Goal: Information Seeking & Learning: Learn about a topic

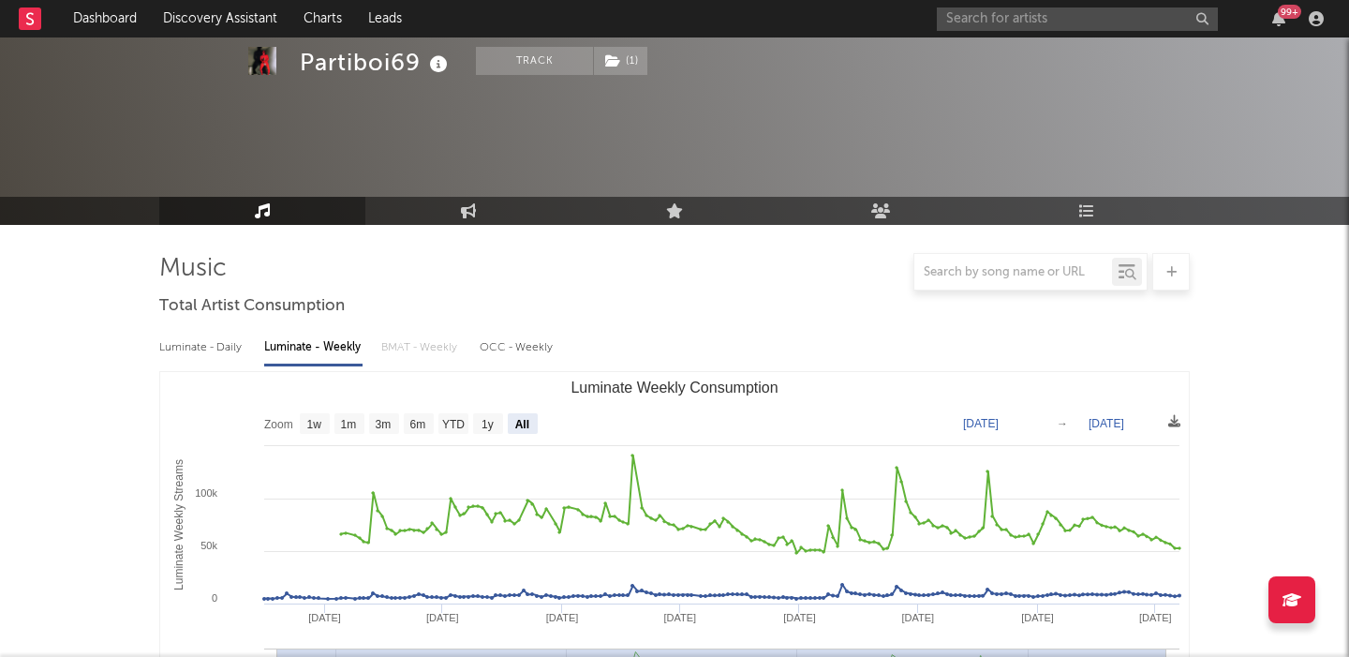
select select "All"
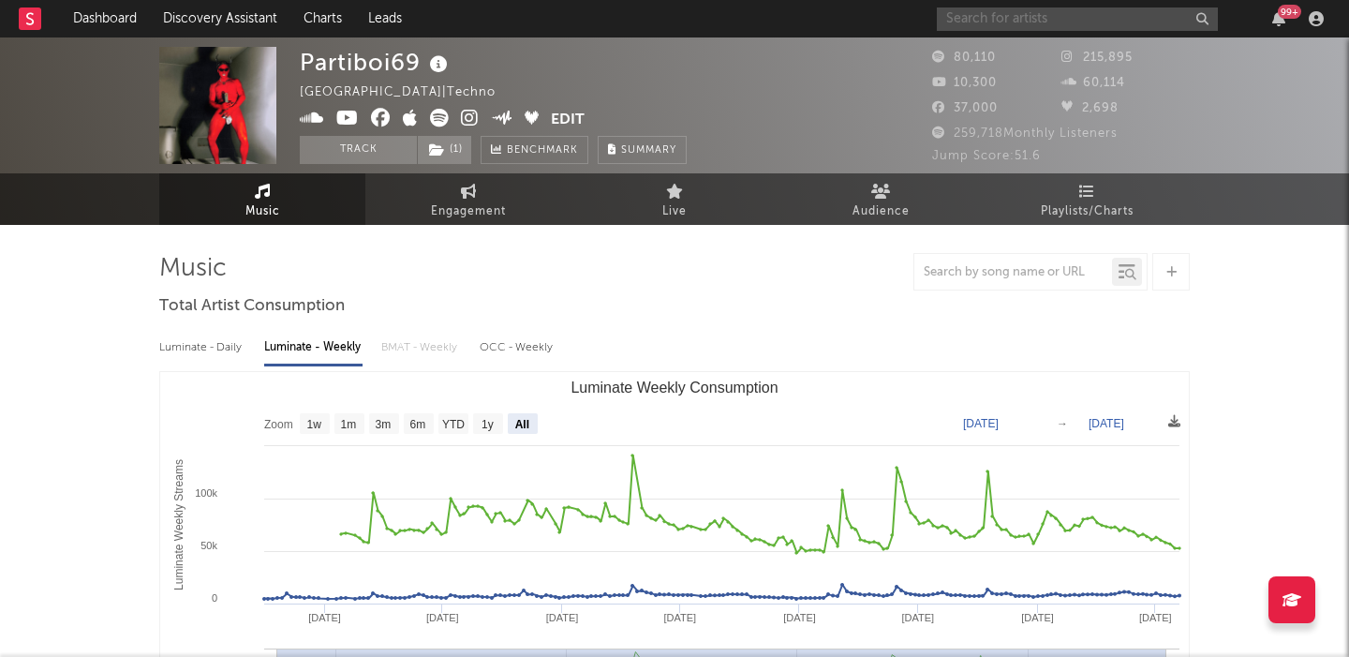
click at [1046, 22] on input "text" at bounding box center [1077, 18] width 281 height 23
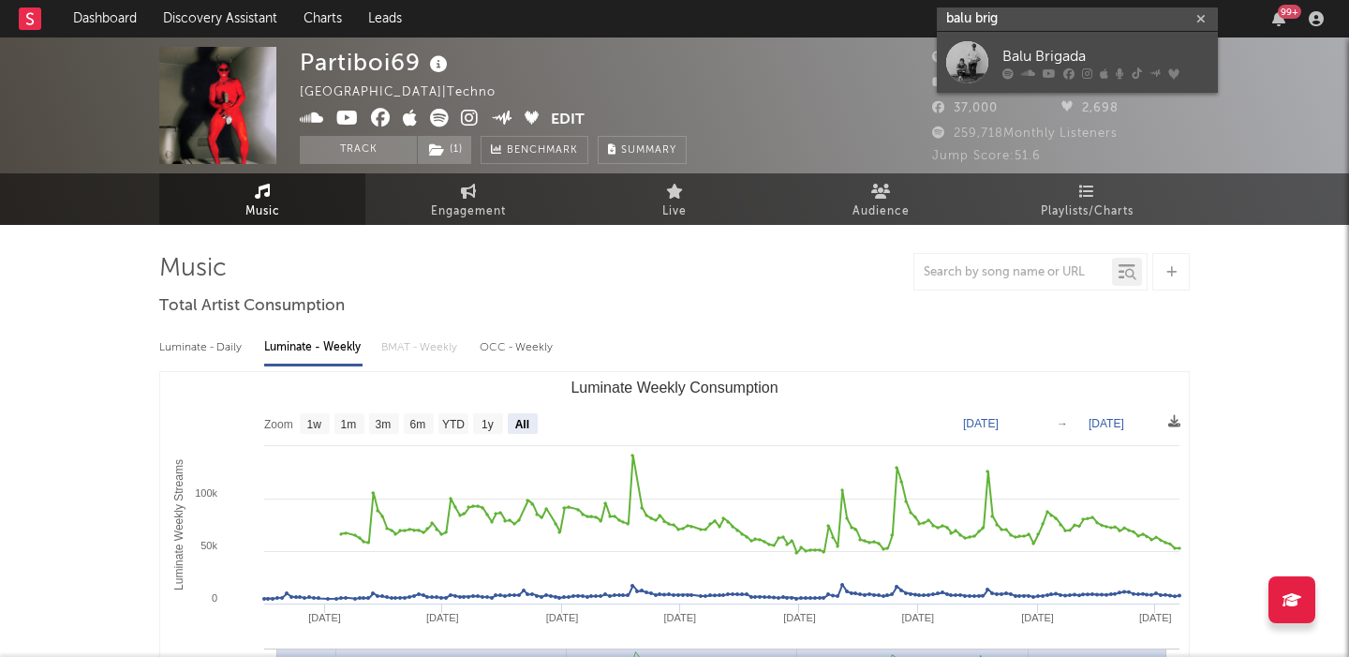
type input "balu brig"
click at [1107, 43] on link "Balu Brigada" at bounding box center [1077, 62] width 281 height 61
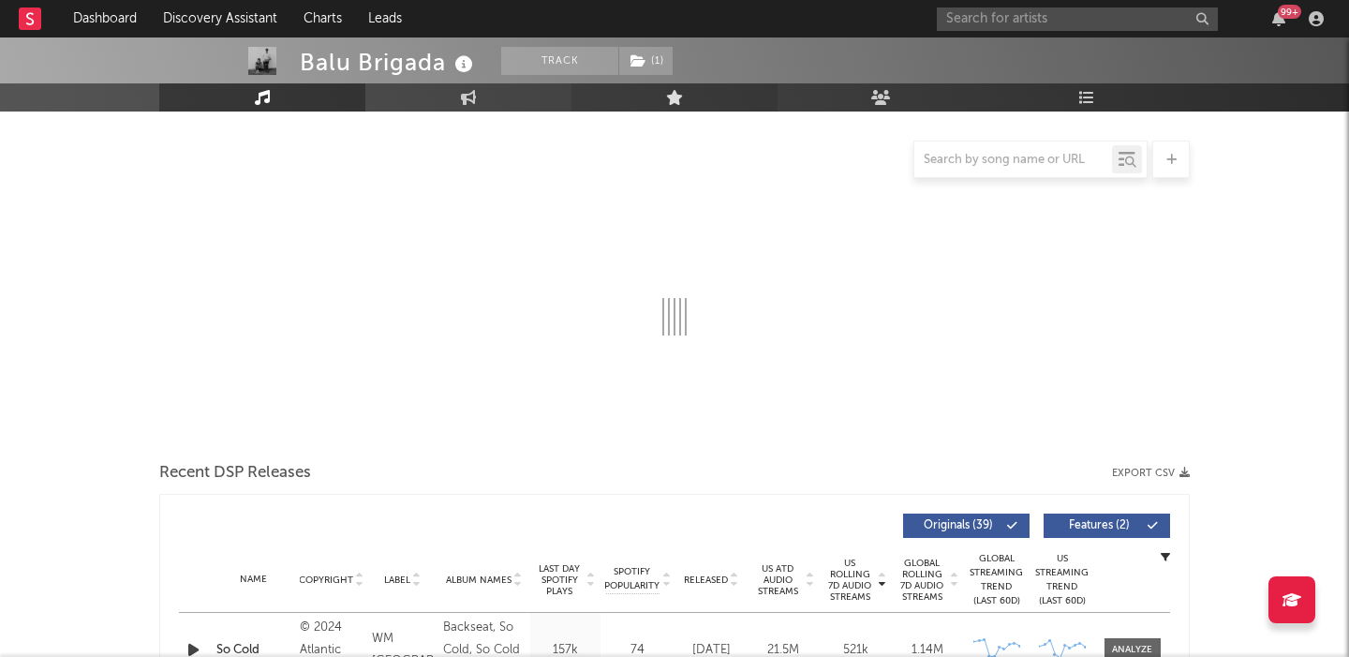
select select "6m"
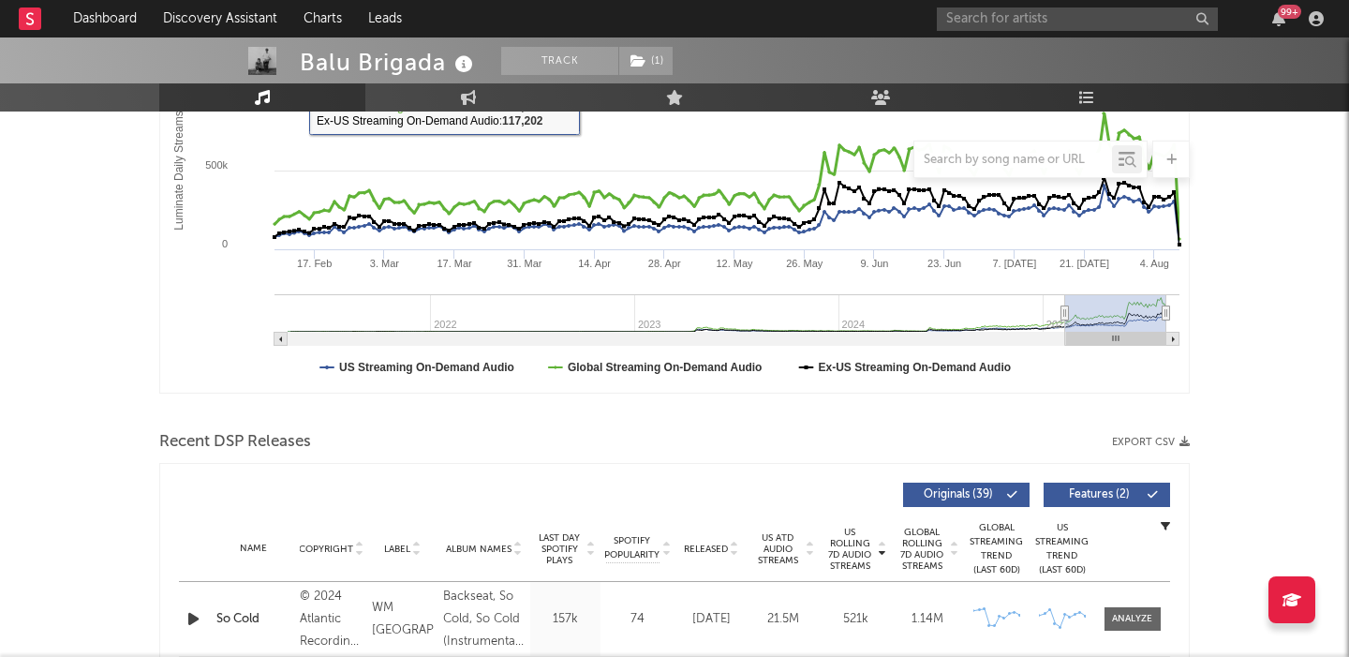
scroll to position [394, 0]
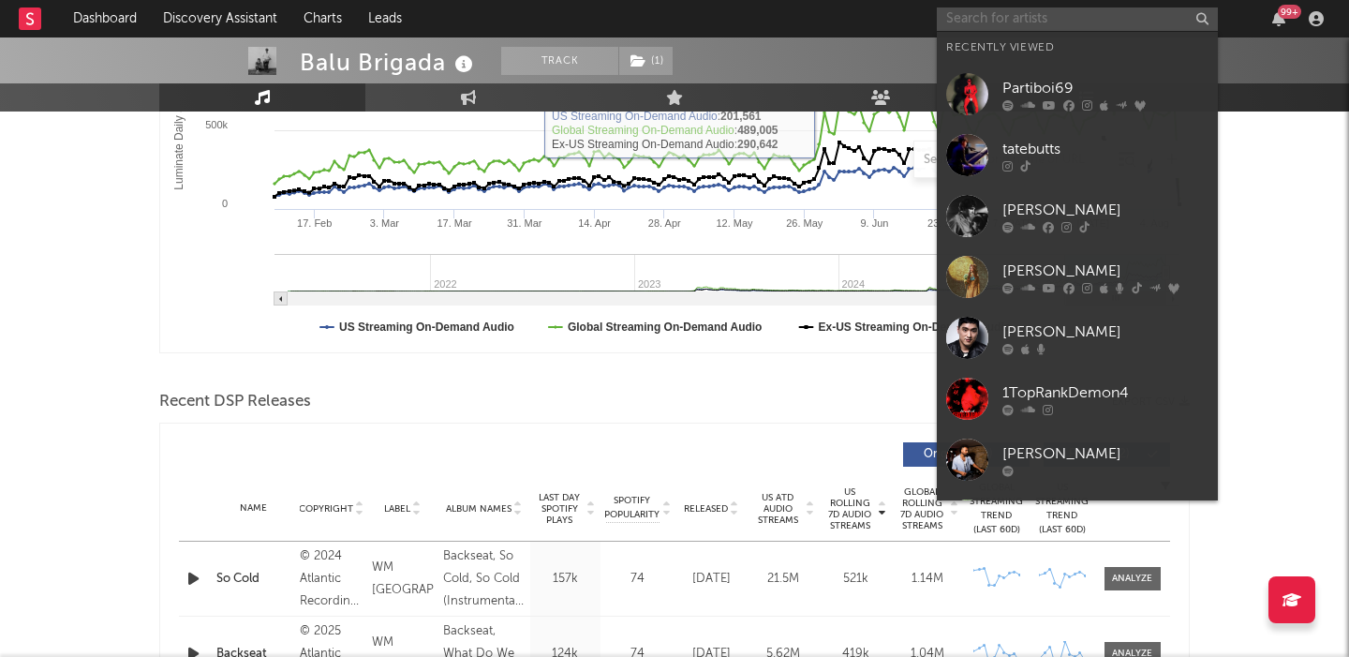
click at [976, 11] on input "text" at bounding box center [1077, 18] width 281 height 23
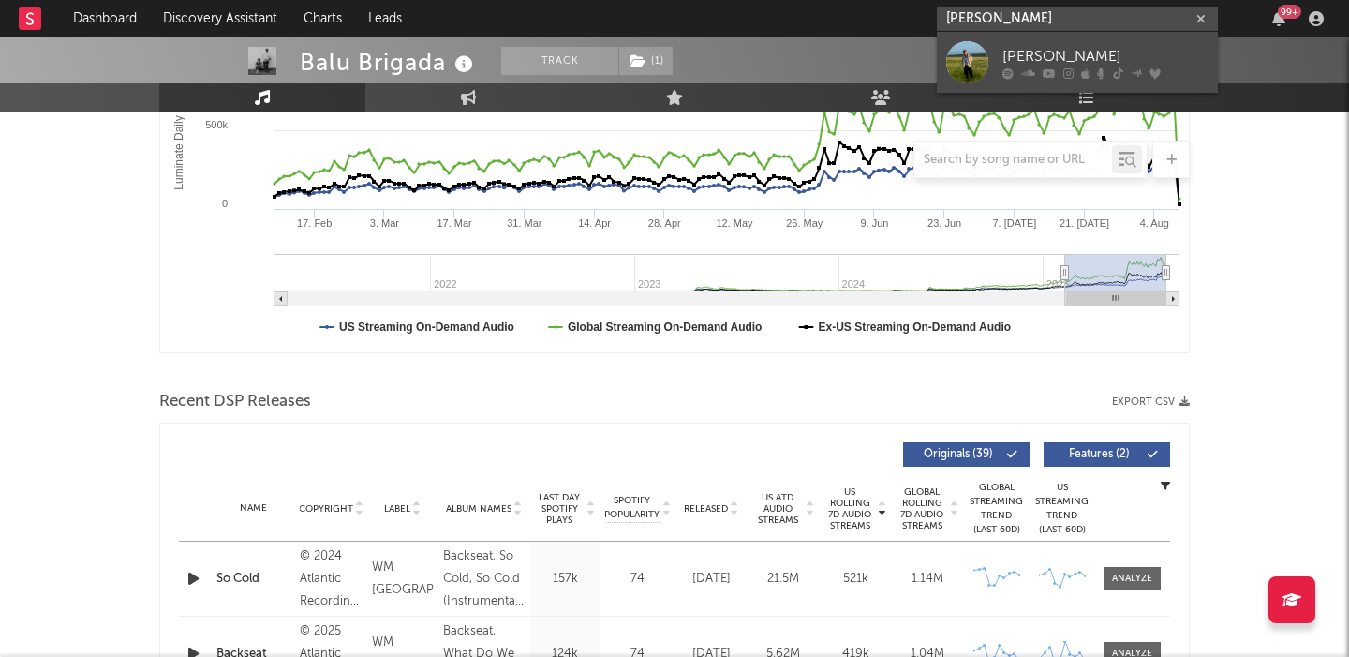
type input "[PERSON_NAME]"
click at [1047, 44] on link "[PERSON_NAME]" at bounding box center [1077, 62] width 281 height 61
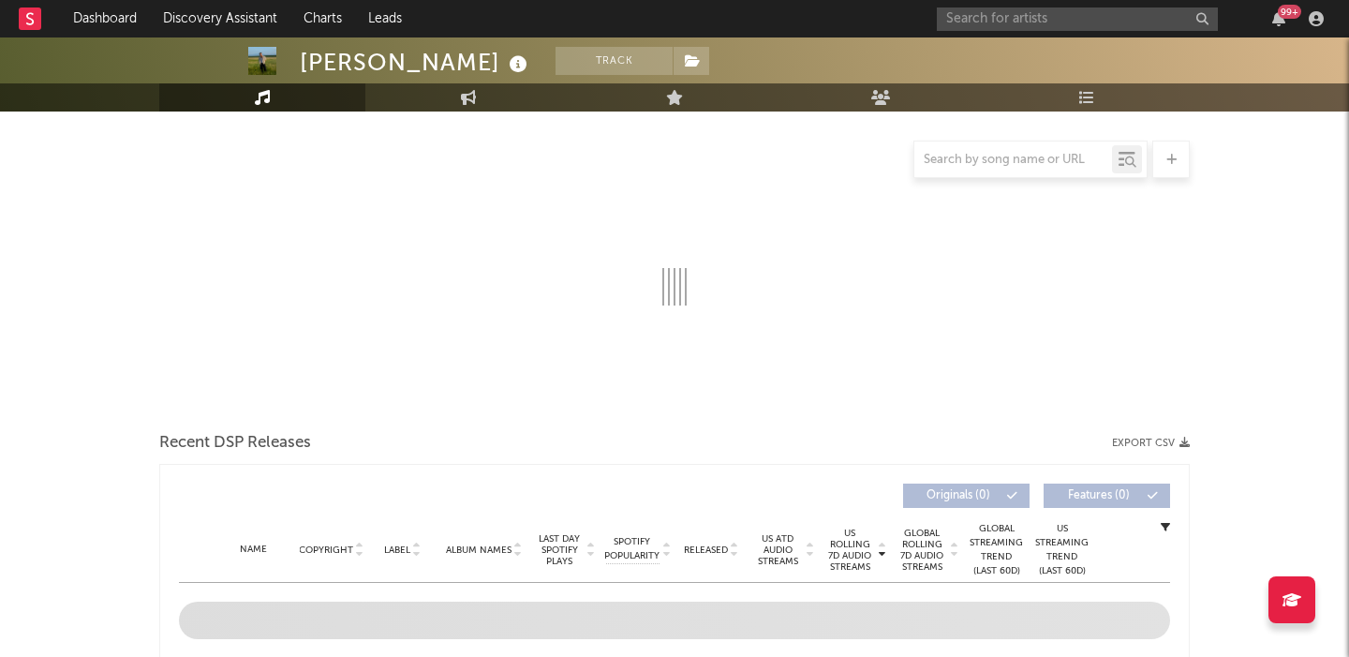
scroll to position [248, 0]
select select "6m"
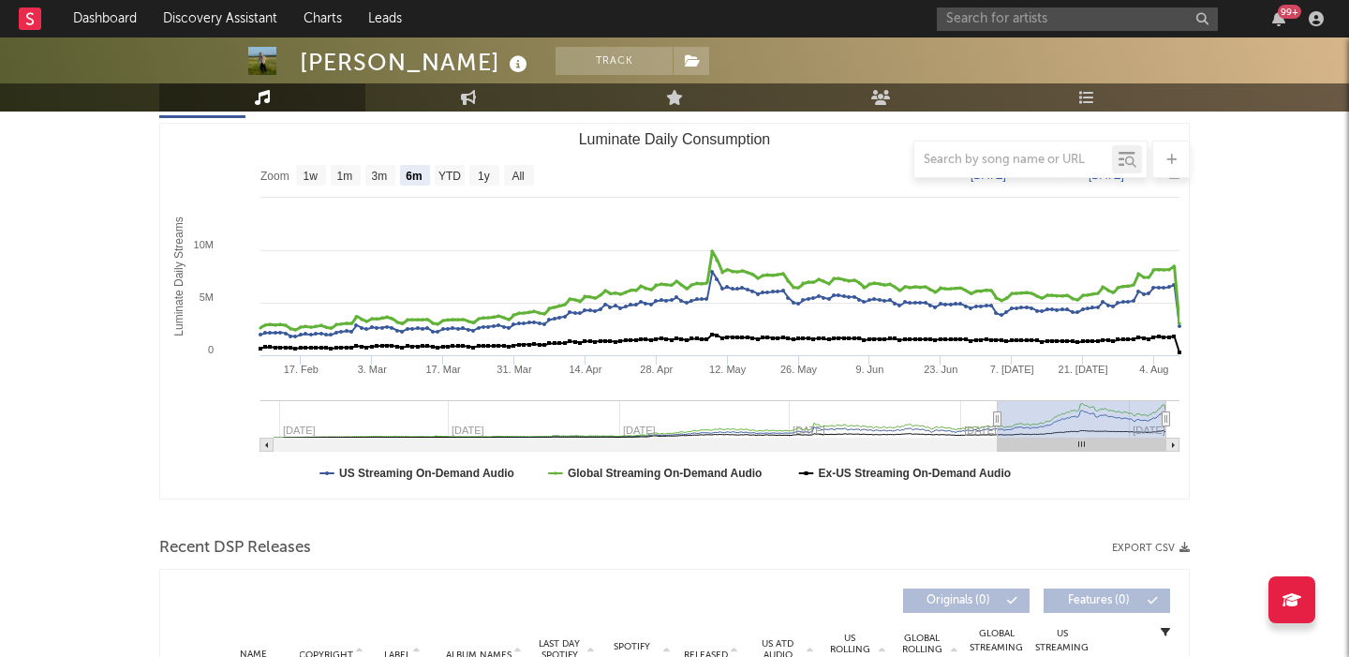
scroll to position [0, 0]
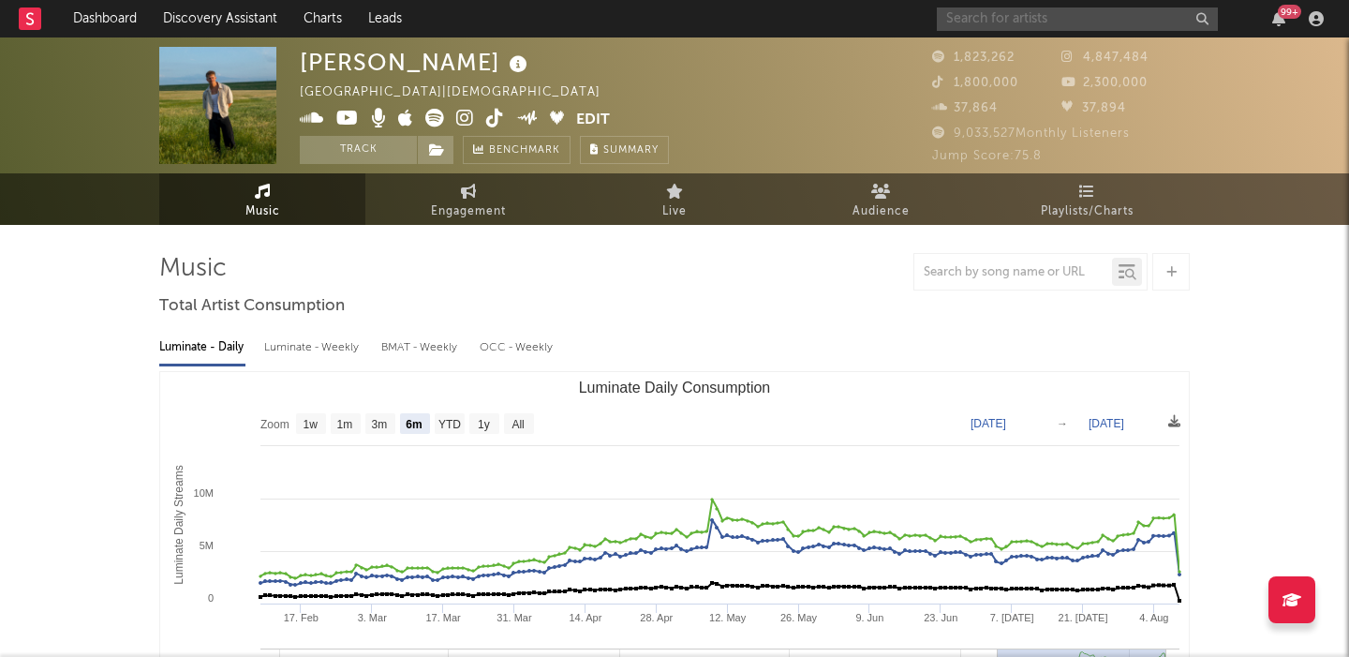
click at [1001, 25] on input "text" at bounding box center [1077, 18] width 281 height 23
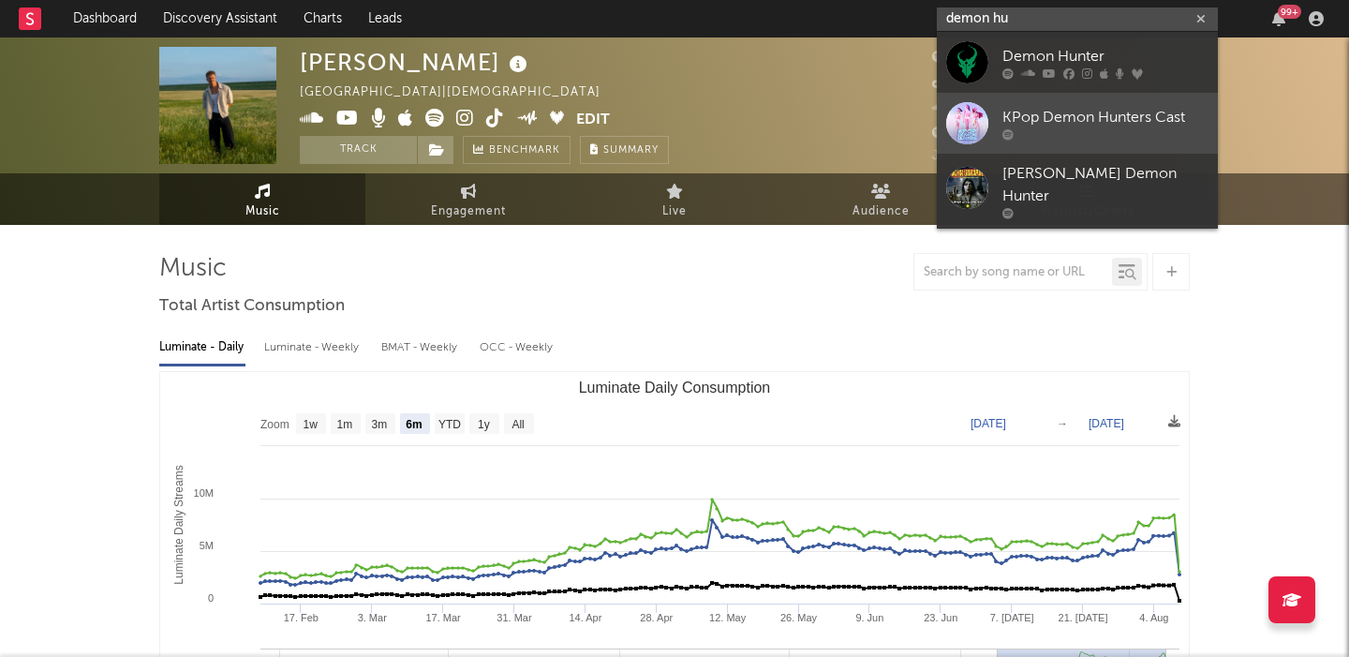
type input "demon hu"
click at [1059, 124] on div "KPop Demon Hunters Cast" at bounding box center [1106, 117] width 206 height 22
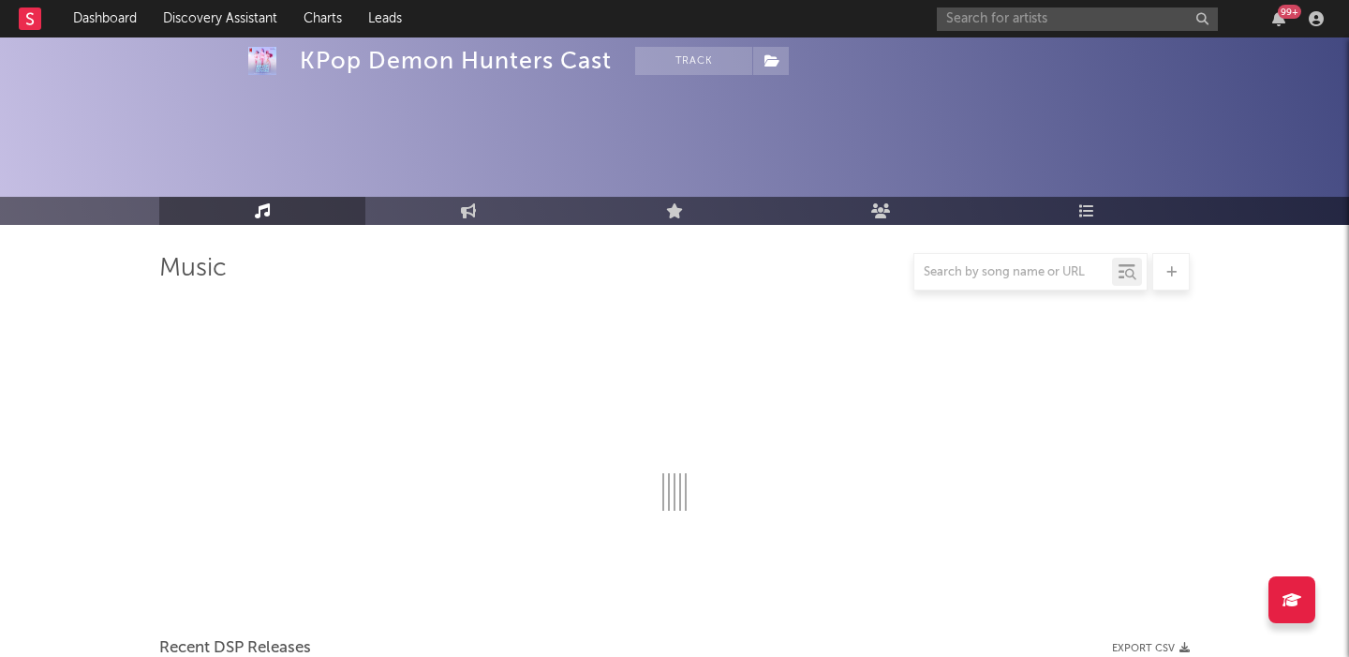
select select "1w"
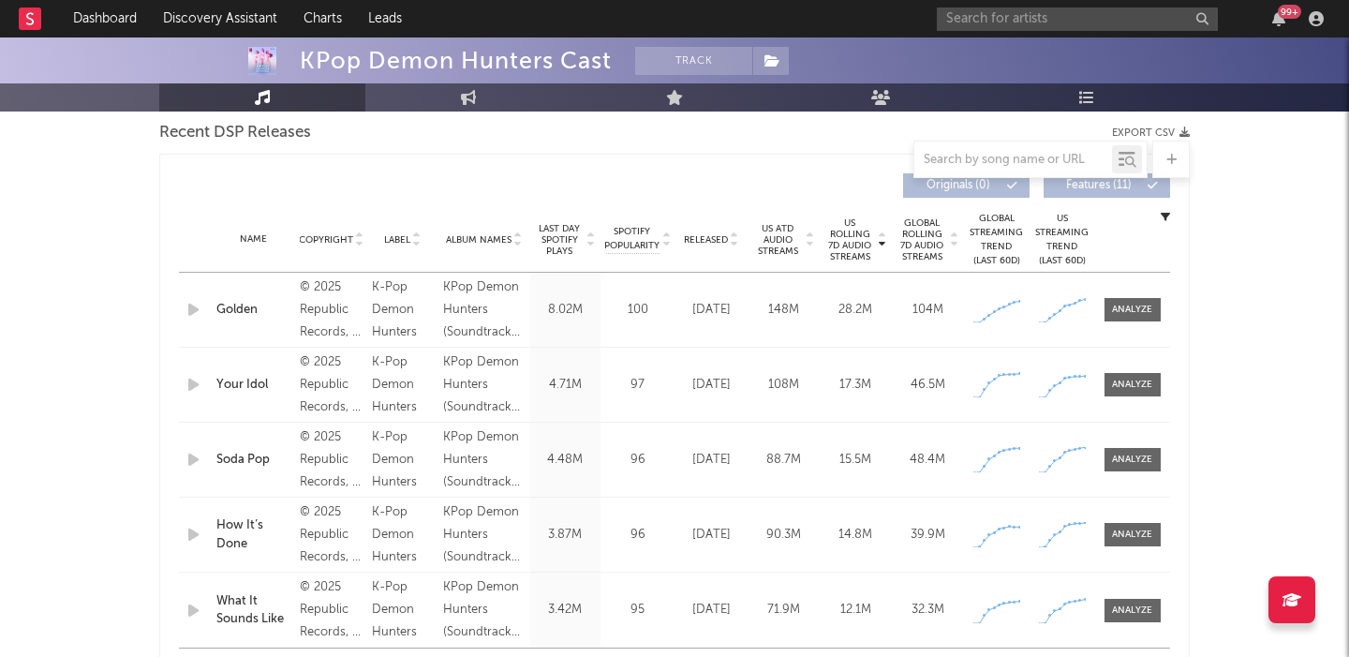
scroll to position [643, 0]
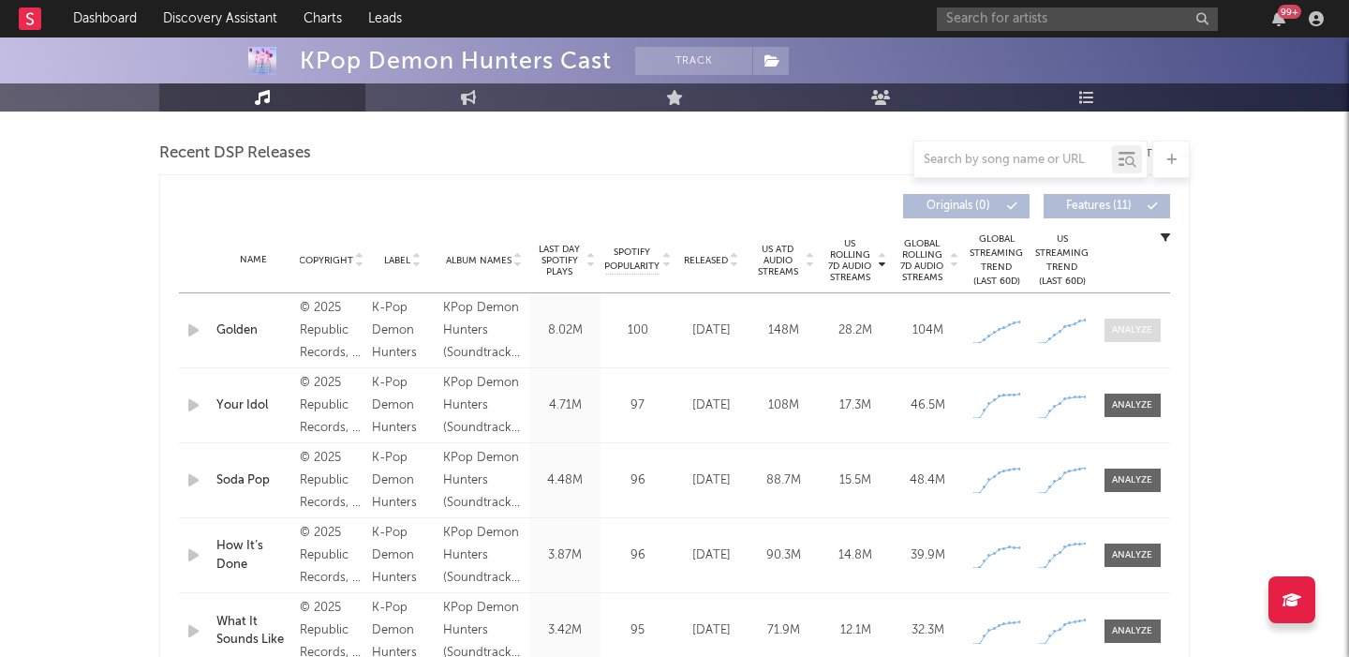
click at [1122, 337] on span at bounding box center [1133, 330] width 56 height 23
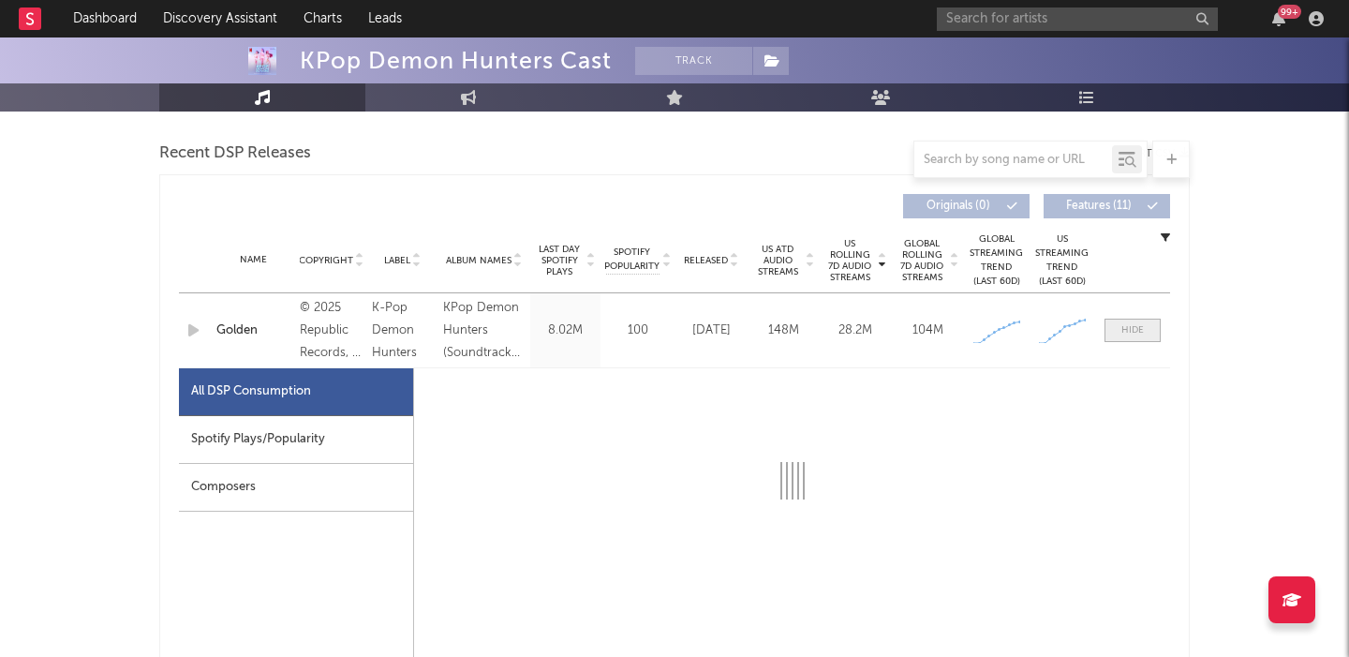
select select "1w"
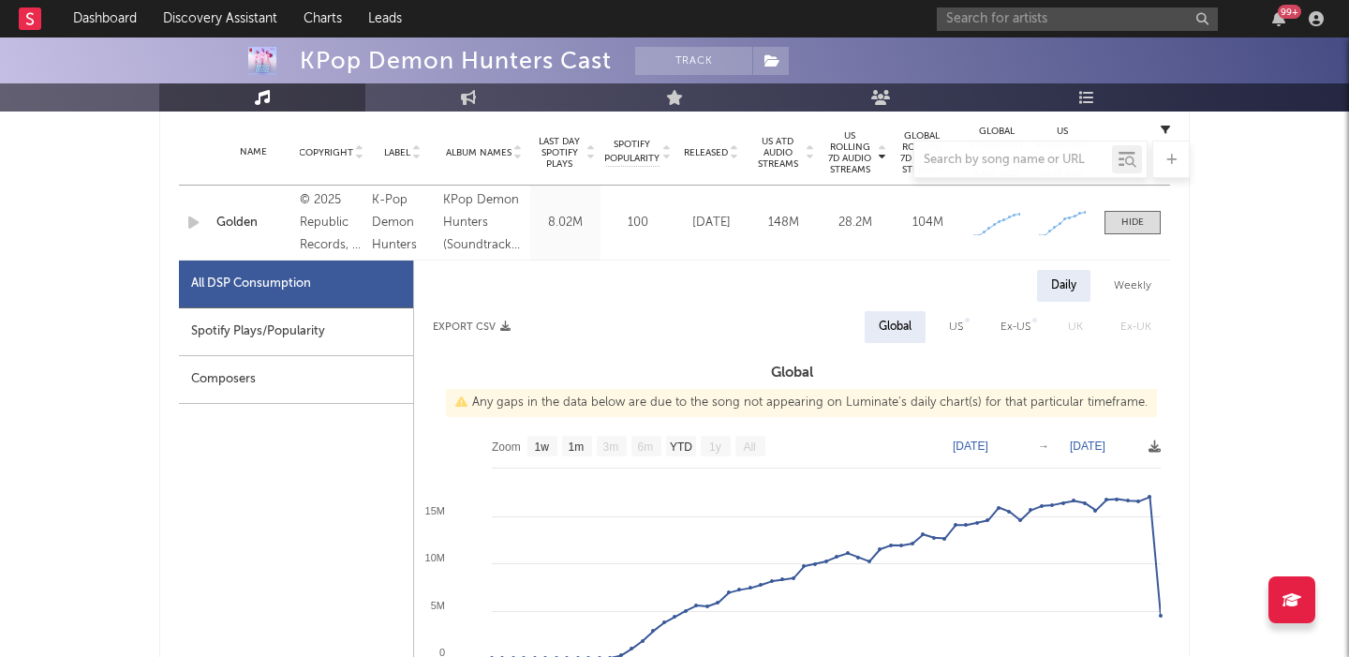
scroll to position [833, 0]
